Goal: Transaction & Acquisition: Purchase product/service

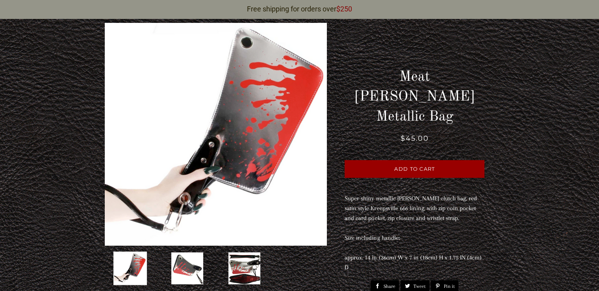
scroll to position [158, 0]
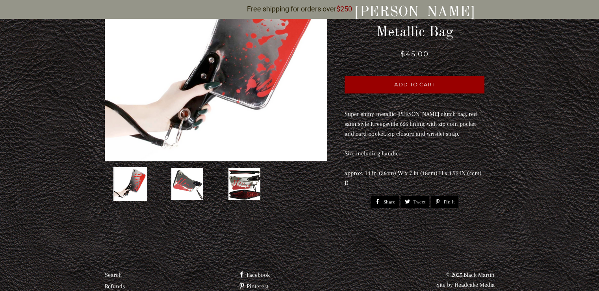
click at [241, 175] on img at bounding box center [244, 183] width 33 height 33
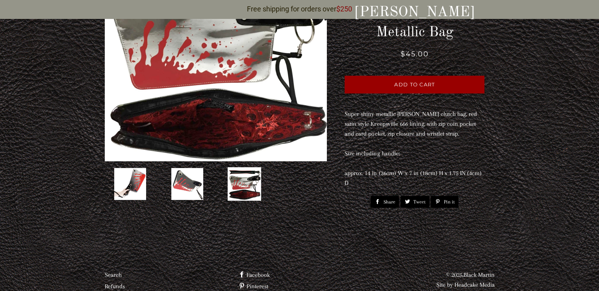
scroll to position [79, 0]
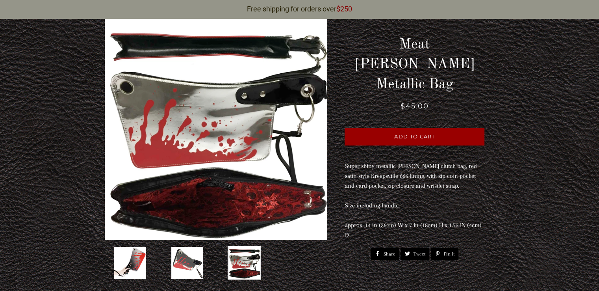
click at [184, 251] on img at bounding box center [187, 262] width 33 height 33
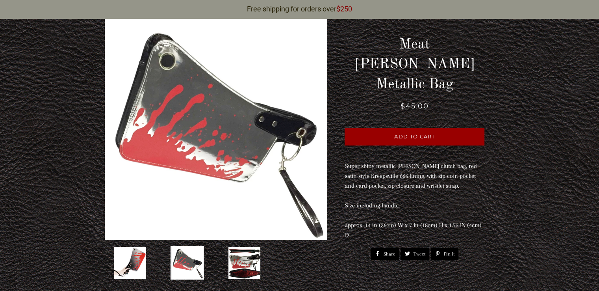
click at [242, 246] on img at bounding box center [244, 262] width 33 height 33
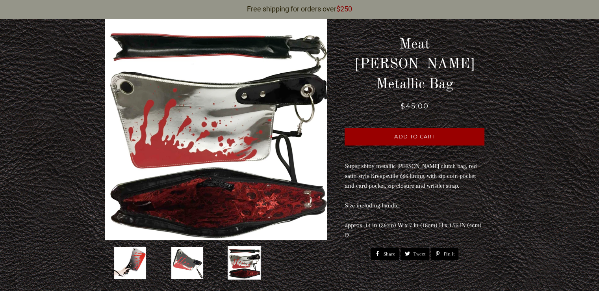
click at [128, 246] on img at bounding box center [129, 262] width 33 height 33
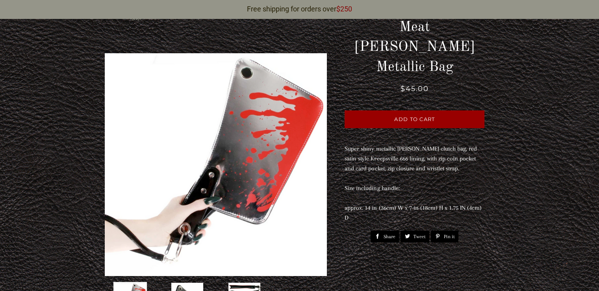
scroll to position [39, 0]
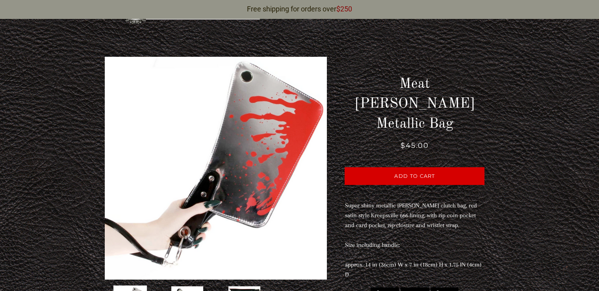
click at [408, 173] on span "Add to Cart" at bounding box center [414, 176] width 41 height 6
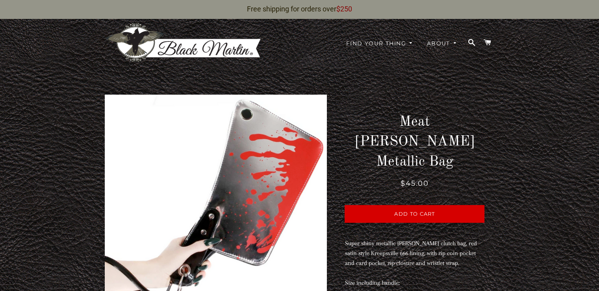
scroll to position [0, 0]
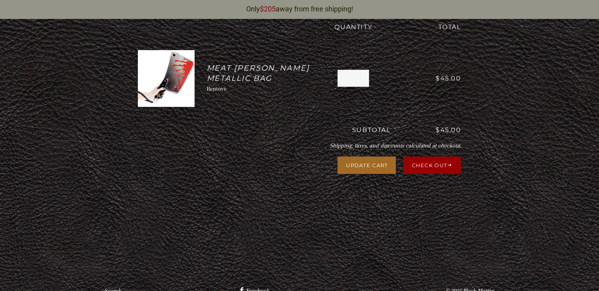
scroll to position [195, 0]
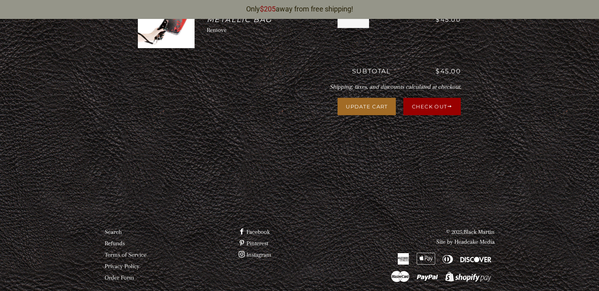
click at [256, 251] on link "Instagram" at bounding box center [254, 254] width 33 height 7
